Goal: Complete application form

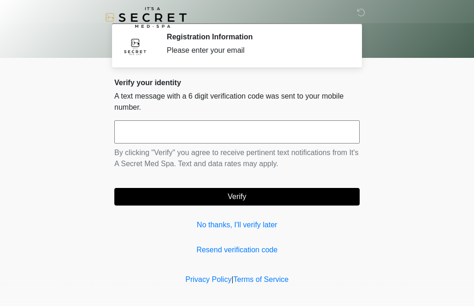
click at [356, 239] on div "Verify your identity A text message with a 6 digit verification code was sent t…" at bounding box center [236, 166] width 245 height 177
click at [204, 127] on input "text" at bounding box center [236, 131] width 245 height 23
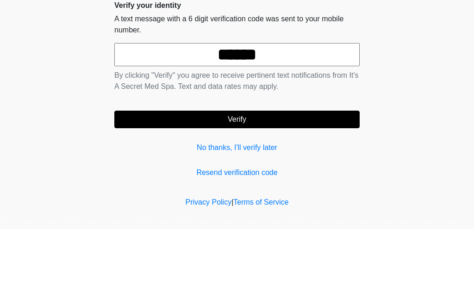
click at [237, 188] on button "Verify" at bounding box center [236, 197] width 245 height 18
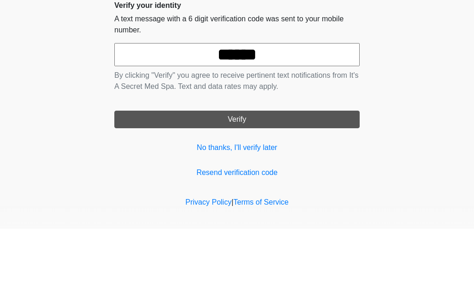
scroll to position [7, 0]
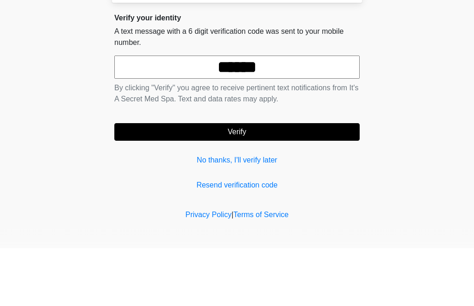
click at [214, 113] on input "******" at bounding box center [236, 124] width 245 height 23
click at [218, 113] on input "******" at bounding box center [236, 124] width 245 height 23
click at [225, 113] on input "******" at bounding box center [236, 124] width 245 height 23
click at [218, 113] on input "******" at bounding box center [236, 124] width 245 height 23
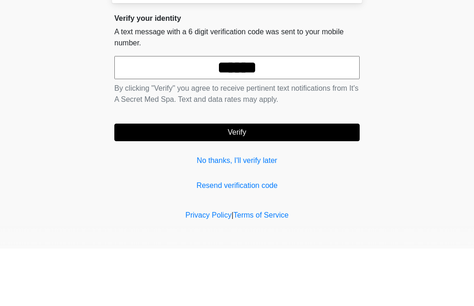
type input "******"
click at [237, 181] on button "Verify" at bounding box center [236, 190] width 245 height 18
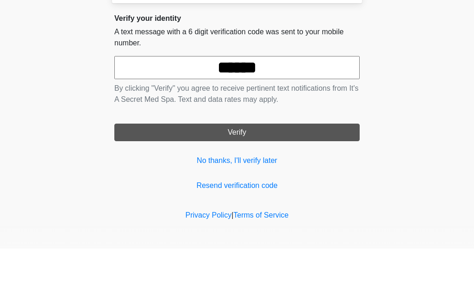
scroll to position [0, 0]
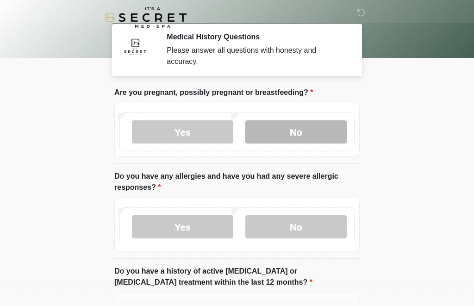
click at [293, 133] on label "No" at bounding box center [295, 131] width 101 height 23
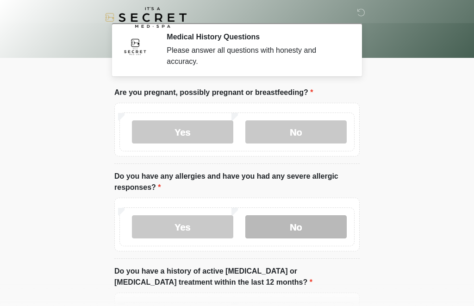
click at [307, 225] on label "No" at bounding box center [295, 226] width 101 height 23
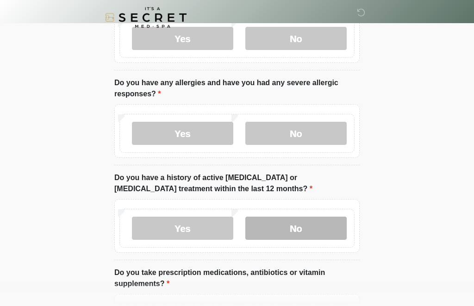
click at [304, 223] on label "No" at bounding box center [295, 228] width 101 height 23
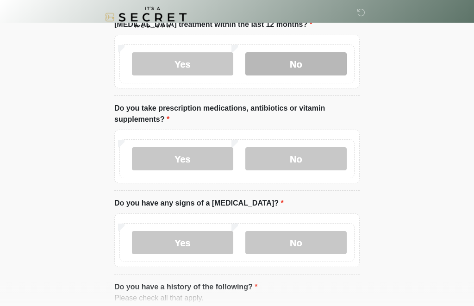
scroll to position [258, 0]
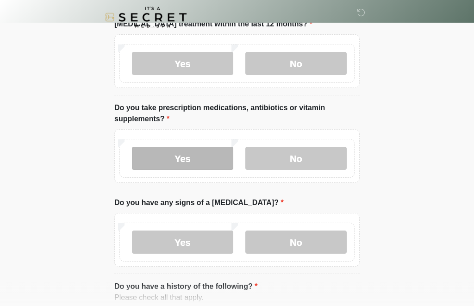
click at [189, 156] on label "Yes" at bounding box center [182, 158] width 101 height 23
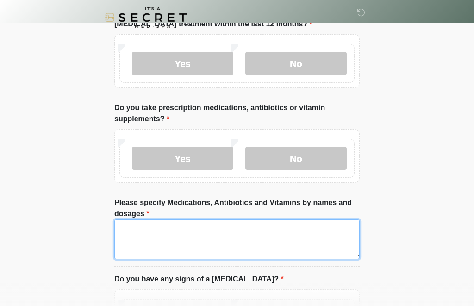
click at [183, 238] on textarea "Please specify Medications, Antibiotics and Vitamins by names and dosages" at bounding box center [236, 239] width 245 height 40
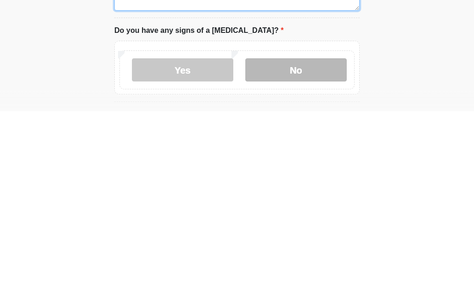
type textarea "**********"
click at [321, 254] on label "No" at bounding box center [295, 265] width 101 height 23
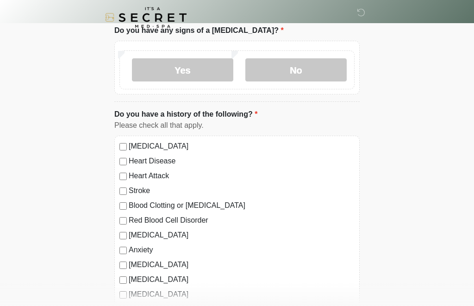
click at [118, 185] on div "[MEDICAL_DATA] Heart Disease Heart Attack Stroke Blood Clotting or [MEDICAL_DAT…" at bounding box center [236, 230] width 245 height 188
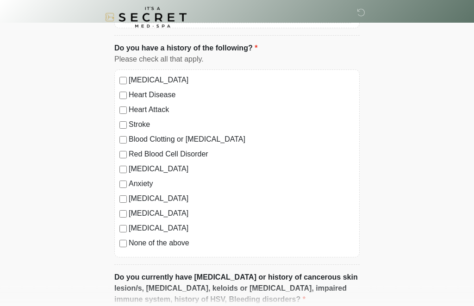
scroll to position [573, 0]
click at [117, 180] on div "[MEDICAL_DATA] Heart Disease Heart Attack Stroke Blood Clotting or [MEDICAL_DAT…" at bounding box center [236, 163] width 245 height 188
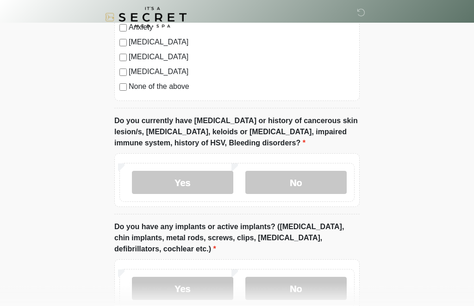
scroll to position [729, 0]
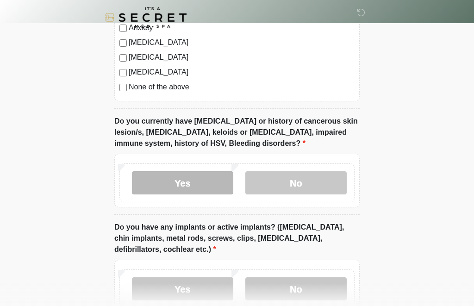
click at [194, 171] on label "Yes" at bounding box center [182, 182] width 101 height 23
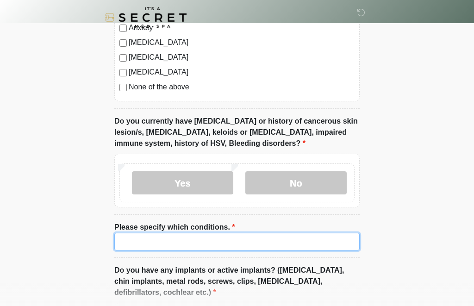
click at [183, 237] on input "Please specify which conditions." at bounding box center [236, 242] width 245 height 18
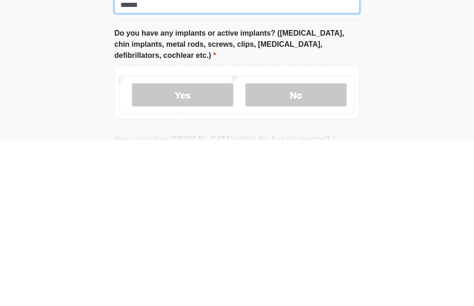
scroll to position [802, 0]
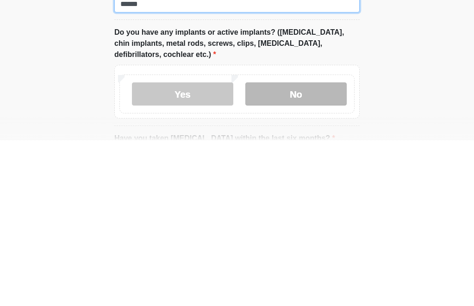
type input "******"
click at [329, 248] on label "No" at bounding box center [295, 259] width 101 height 23
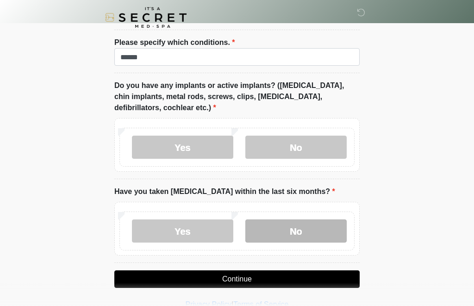
click at [308, 231] on label "No" at bounding box center [295, 230] width 101 height 23
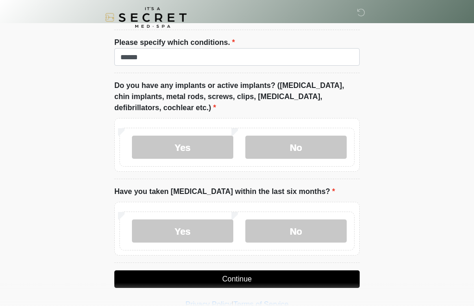
click at [310, 276] on button "Continue" at bounding box center [236, 279] width 245 height 18
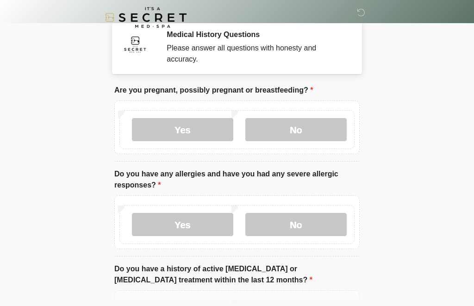
scroll to position [0, 0]
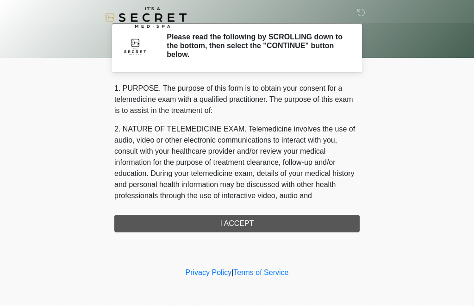
click at [307, 219] on div "1. PURPOSE. The purpose of this form is to obtain your consent for a telemedici…" at bounding box center [236, 158] width 245 height 150
click at [233, 223] on div "1. PURPOSE. The purpose of this form is to obtain your consent for a telemedici…" at bounding box center [236, 158] width 245 height 150
click at [289, 228] on div "1. PURPOSE. The purpose of this form is to obtain your consent for a telemedici…" at bounding box center [236, 158] width 245 height 150
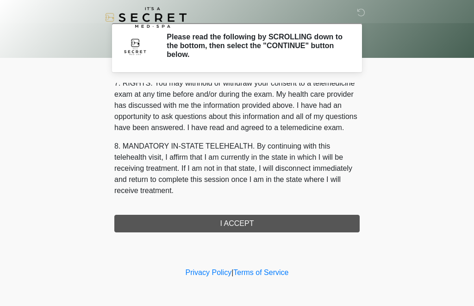
scroll to position [416, 0]
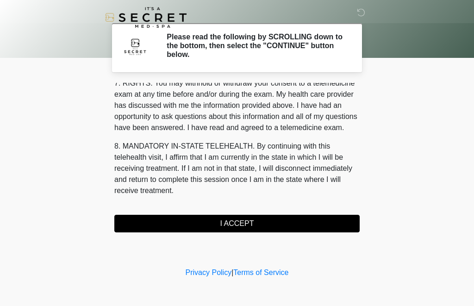
click at [286, 222] on button "I ACCEPT" at bounding box center [236, 224] width 245 height 18
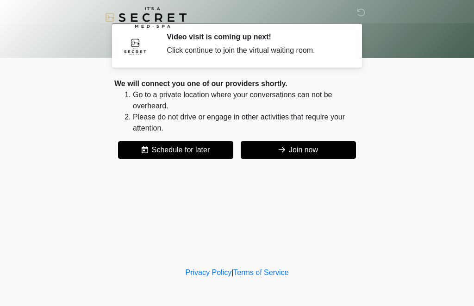
click at [324, 149] on button "Join now" at bounding box center [298, 150] width 115 height 18
